Goal: Contribute content: Contribute content

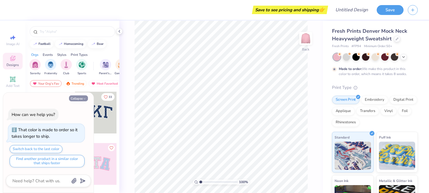
click at [85, 99] on icon "button" at bounding box center [84, 98] width 3 height 3
type textarea "x"
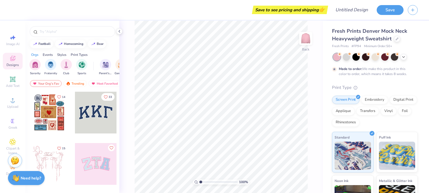
type input "1.03369197138928"
type textarea "x"
type input "1.03485015958867"
type textarea "x"
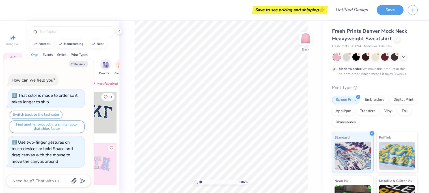
type input "1"
click at [83, 66] on icon "button" at bounding box center [84, 64] width 3 height 3
type textarea "x"
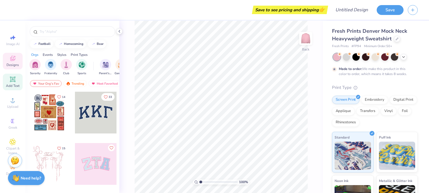
click at [17, 79] on div "Add Text" at bounding box center [13, 82] width 20 height 17
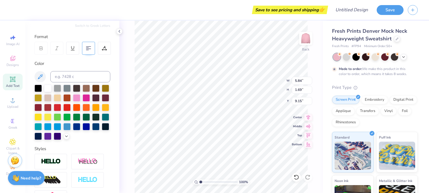
scroll to position [70, 0]
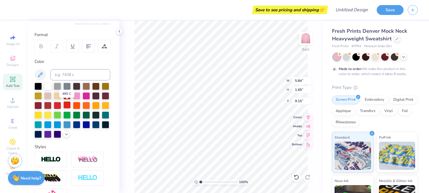
click at [68, 105] on div at bounding box center [66, 104] width 7 height 7
click at [55, 107] on div at bounding box center [57, 104] width 7 height 7
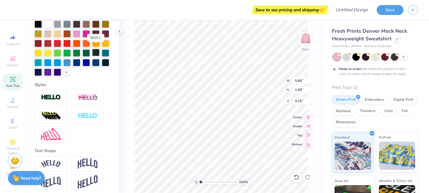
scroll to position [135, 0]
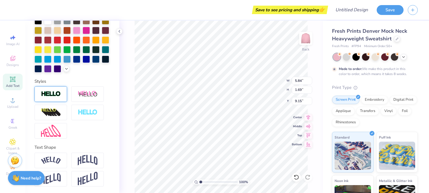
click at [58, 97] on img at bounding box center [51, 94] width 20 height 7
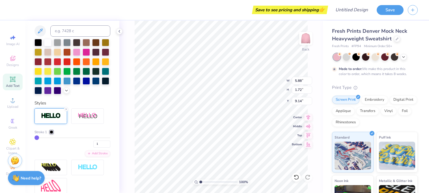
type input "5.88"
type input "1.72"
type input "9.14"
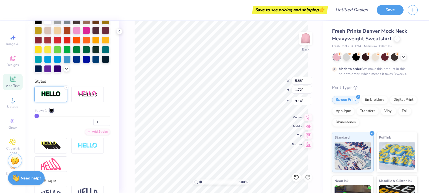
type input "9"
type input "21"
type input "24"
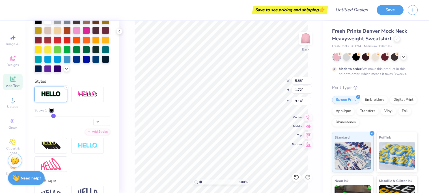
type input "24"
type input "29"
type input "30"
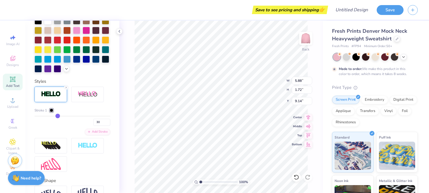
type input "31"
type input "33"
type input "35"
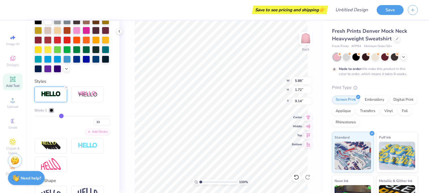
type input "35"
type input "36"
type input "37"
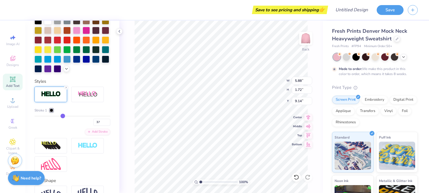
type input "38"
type input "39"
type input "42"
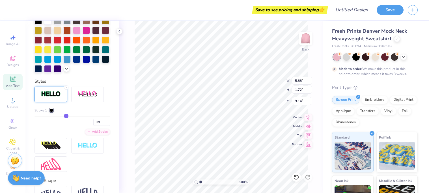
type input "42"
type input "46"
type input "47"
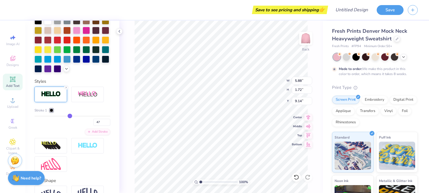
type input "49"
type input "50"
type input "51"
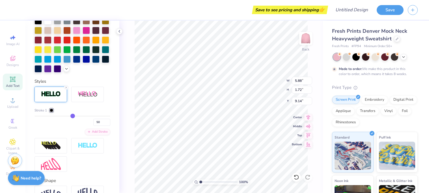
type input "51"
type input "52"
type input "53"
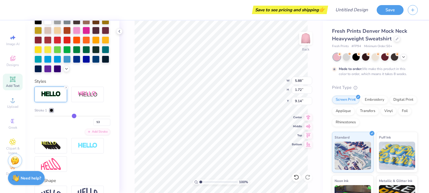
type input "55"
type input "57"
type input "58"
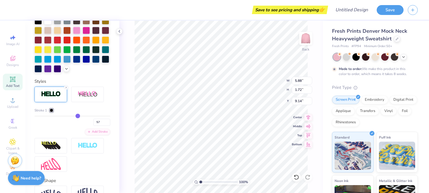
type input "58"
type input "62"
type input "66"
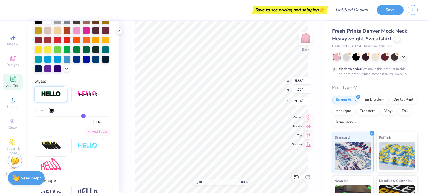
type input "71"
type input "73"
type input "74"
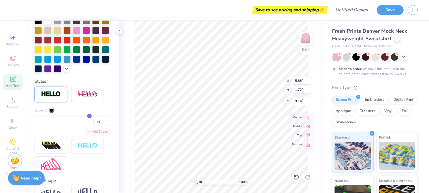
type input "74"
type input "75"
type input "76"
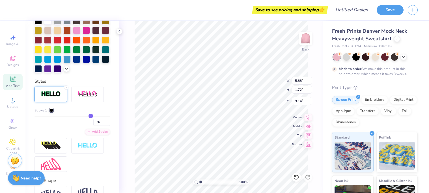
type input "77"
type input "78"
type input "87"
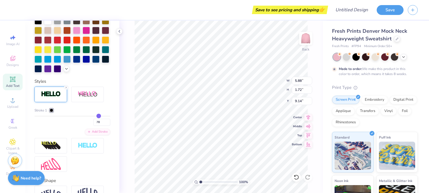
type input "87"
type input "100"
drag, startPoint x: 36, startPoint y: 116, endPoint x: 114, endPoint y: 118, distance: 77.5
type input "100"
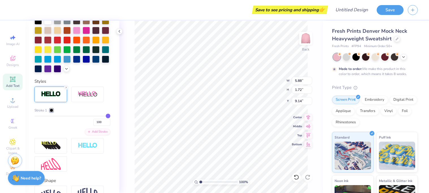
click at [110, 117] on input "range" at bounding box center [72, 116] width 76 height 1
type input "9.02"
type input "4.87"
type input "7.57"
type input "92"
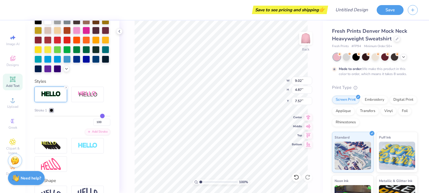
type input "92"
type input "36"
type input "7"
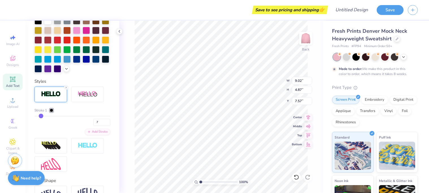
type input "1"
drag, startPoint x: 108, startPoint y: 117, endPoint x: 0, endPoint y: 119, distance: 108.0
type input "1"
click at [34, 117] on input "range" at bounding box center [72, 116] width 76 height 1
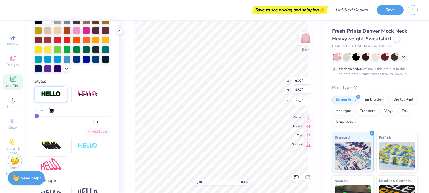
type input "5.88"
type input "1.72"
type input "9.14"
click at [66, 88] on line at bounding box center [66, 88] width 2 height 2
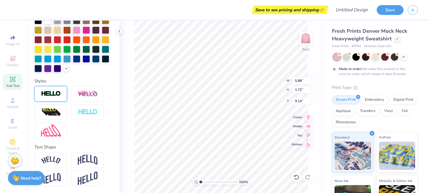
type input "5.84"
type input "1.69"
type input "9.15"
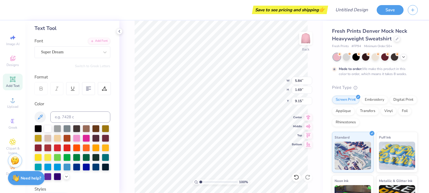
scroll to position [0, 0]
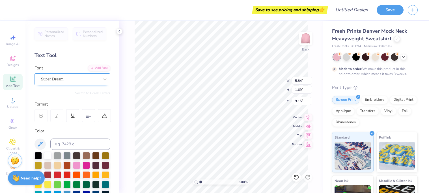
click at [77, 82] on div "Super Dream" at bounding box center [69, 79] width 59 height 9
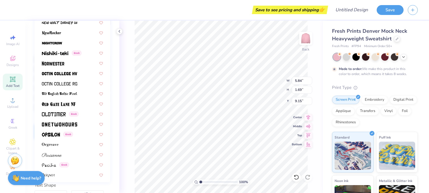
scroll to position [3004, 0]
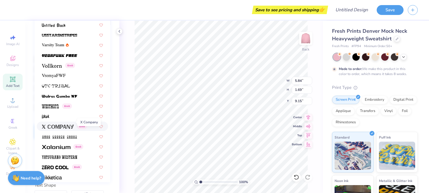
click at [64, 124] on span at bounding box center [58, 127] width 32 height 6
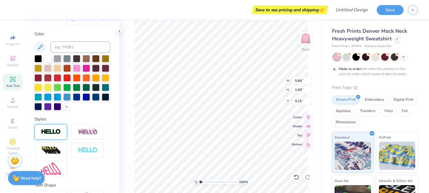
scroll to position [0, 0]
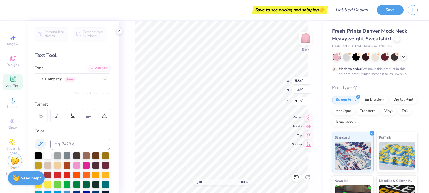
type input "6.08"
type input "1.64"
type input "9.18"
click at [97, 76] on div "X Company Greek" at bounding box center [69, 79] width 59 height 9
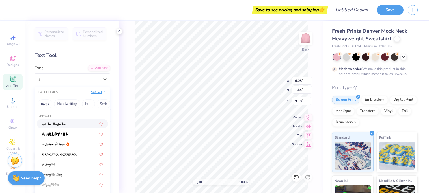
click at [99, 94] on button "See All" at bounding box center [98, 92] width 18 height 6
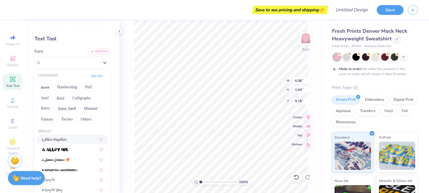
scroll to position [18, 0]
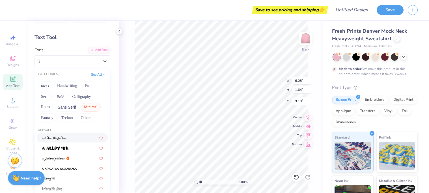
click at [93, 107] on button "Minimal" at bounding box center [91, 107] width 20 height 9
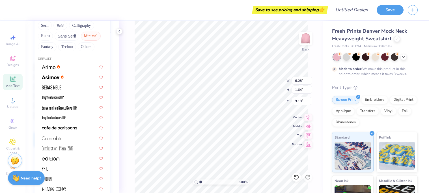
scroll to position [90, 0]
click at [47, 130] on span at bounding box center [59, 128] width 35 height 6
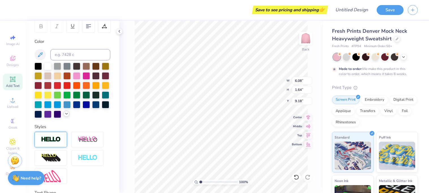
type input "3.81"
type input "1.21"
type input "9.40"
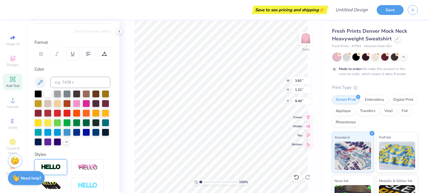
type textarea "T"
type textarea "#LOVEINEVERYDROP"
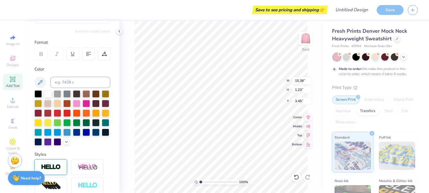
type input "3.45"
type input "3.55"
click at [348, 58] on div at bounding box center [346, 56] width 7 height 7
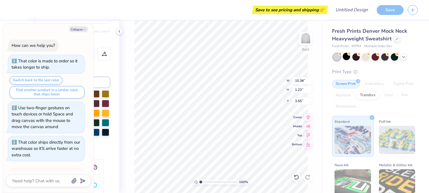
scroll to position [140, 0]
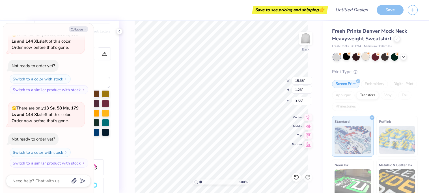
click at [364, 59] on div at bounding box center [365, 56] width 7 height 7
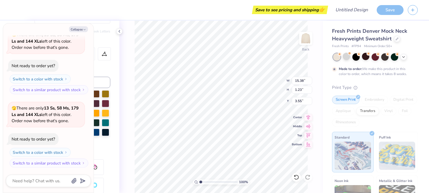
scroll to position [187, 0]
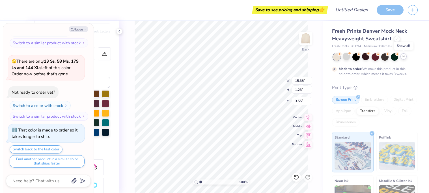
click at [404, 59] on div at bounding box center [403, 56] width 6 height 6
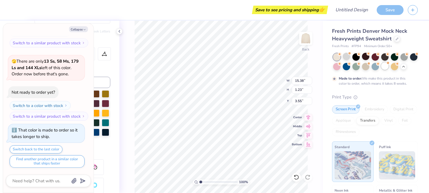
click at [386, 66] on div at bounding box center [384, 65] width 7 height 7
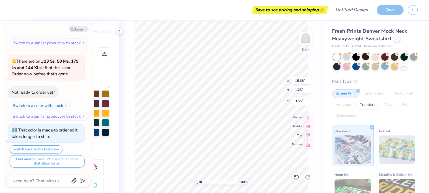
scroll to position [289, 0]
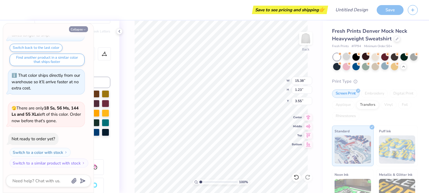
click at [75, 29] on button "Collapse" at bounding box center [78, 29] width 19 height 6
type textarea "x"
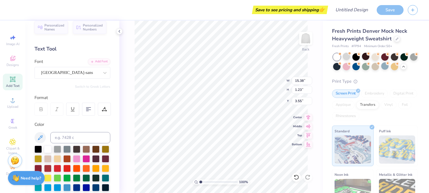
scroll to position [7, 0]
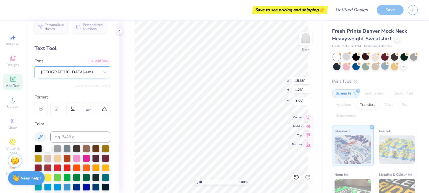
click at [66, 74] on div "[GEOGRAPHIC_DATA]-sans" at bounding box center [69, 72] width 59 height 9
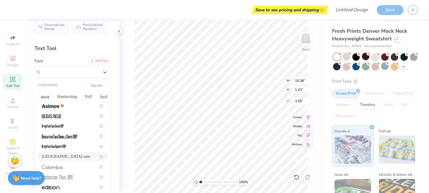
scroll to position [23, 0]
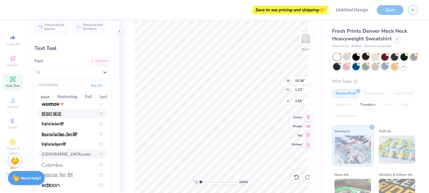
click at [66, 115] on div at bounding box center [72, 114] width 61 height 6
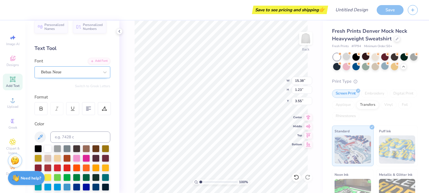
type input "14.29"
type input "1.72"
type input "3.30"
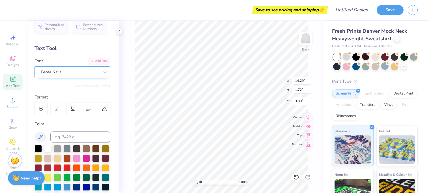
click at [90, 77] on div "Bebas Neue" at bounding box center [72, 72] width 76 height 12
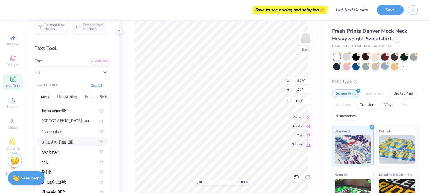
scroll to position [107, 0]
